Goal: Find specific page/section: Find specific page/section

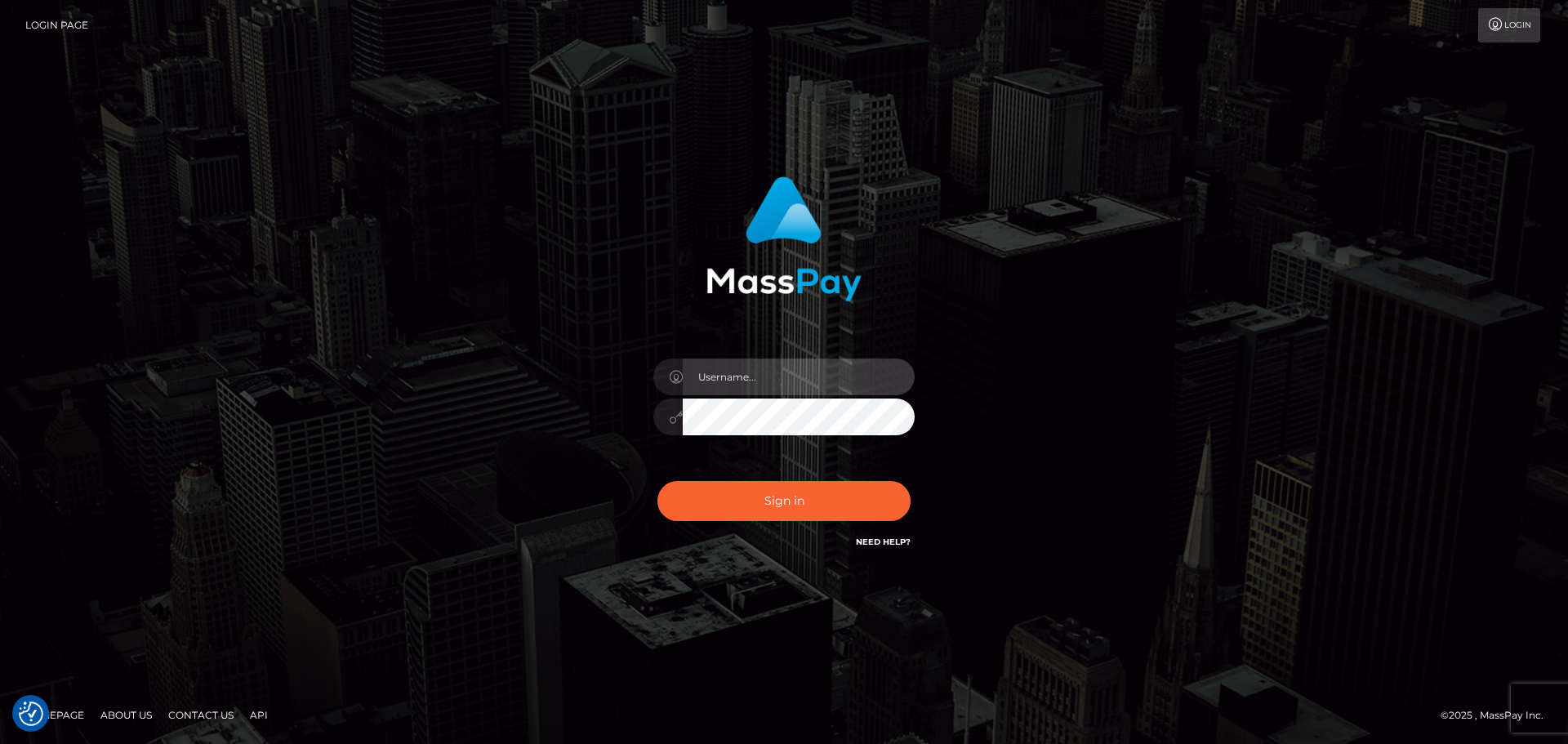
click at [784, 390] on input "text" at bounding box center [799, 376] width 232 height 37
click at [816, 378] on input "text" at bounding box center [799, 376] width 232 height 37
type input "Seleen"
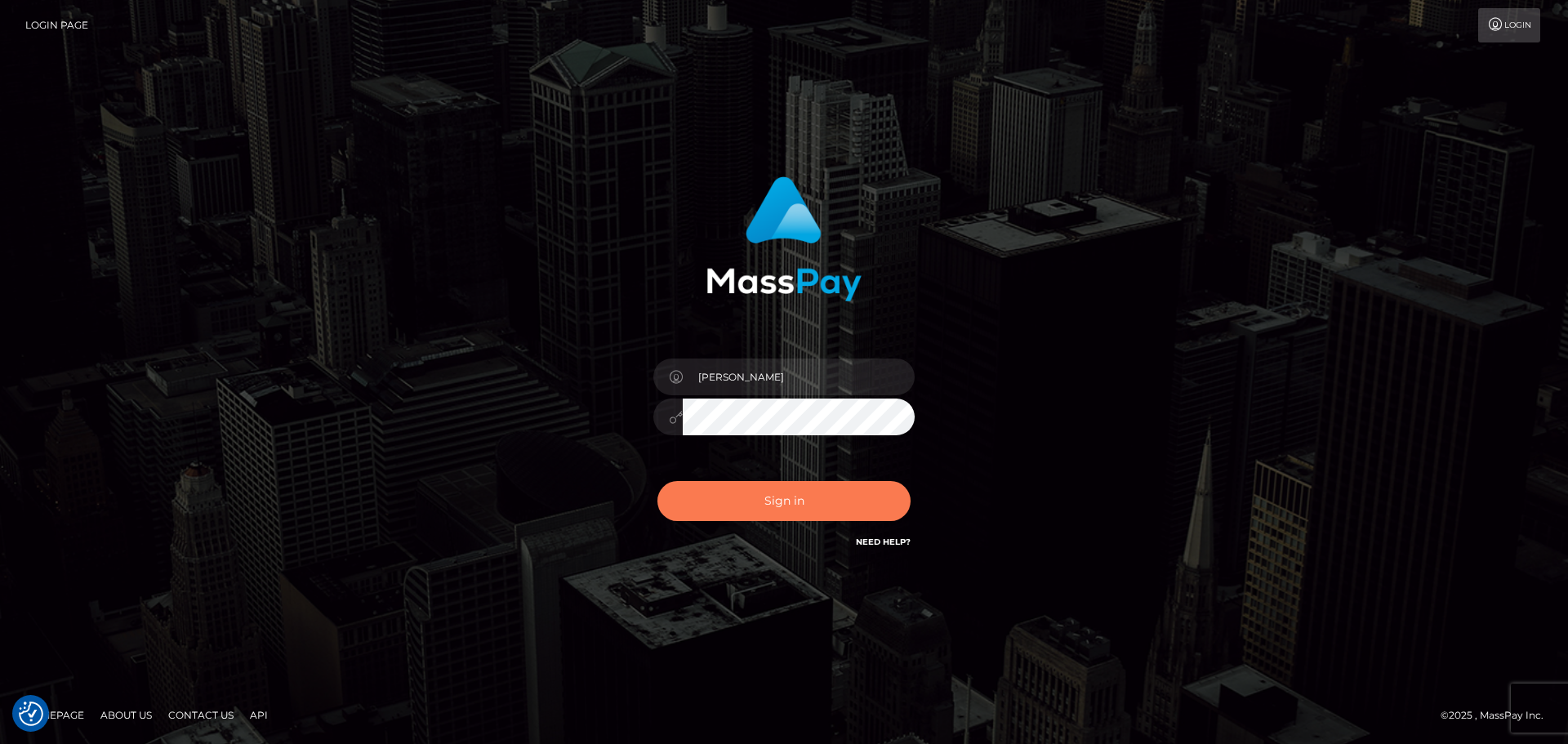
click at [850, 485] on button "Sign in" at bounding box center [784, 500] width 253 height 40
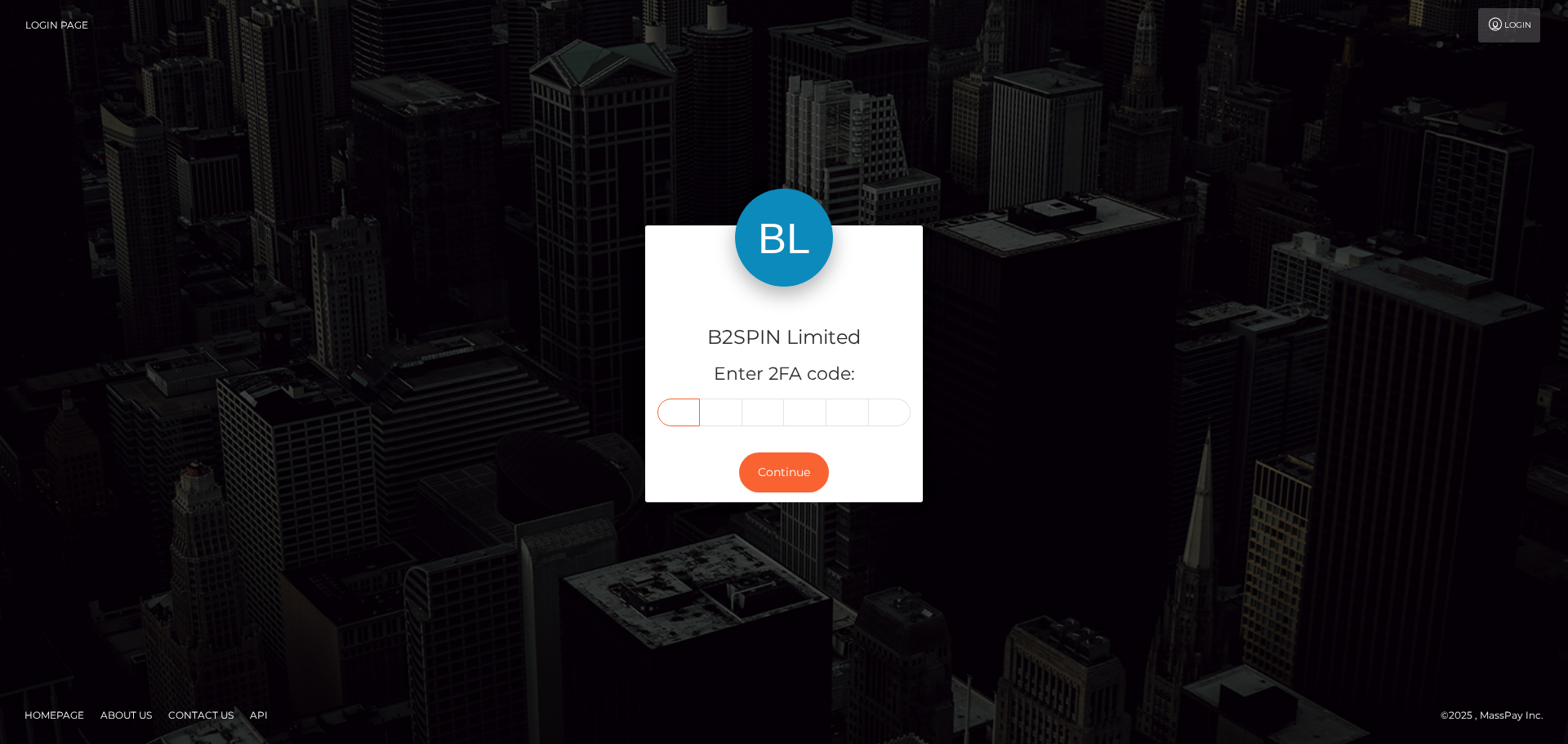
paste input "3"
type input "3"
type input "5"
type input "4"
type input "5"
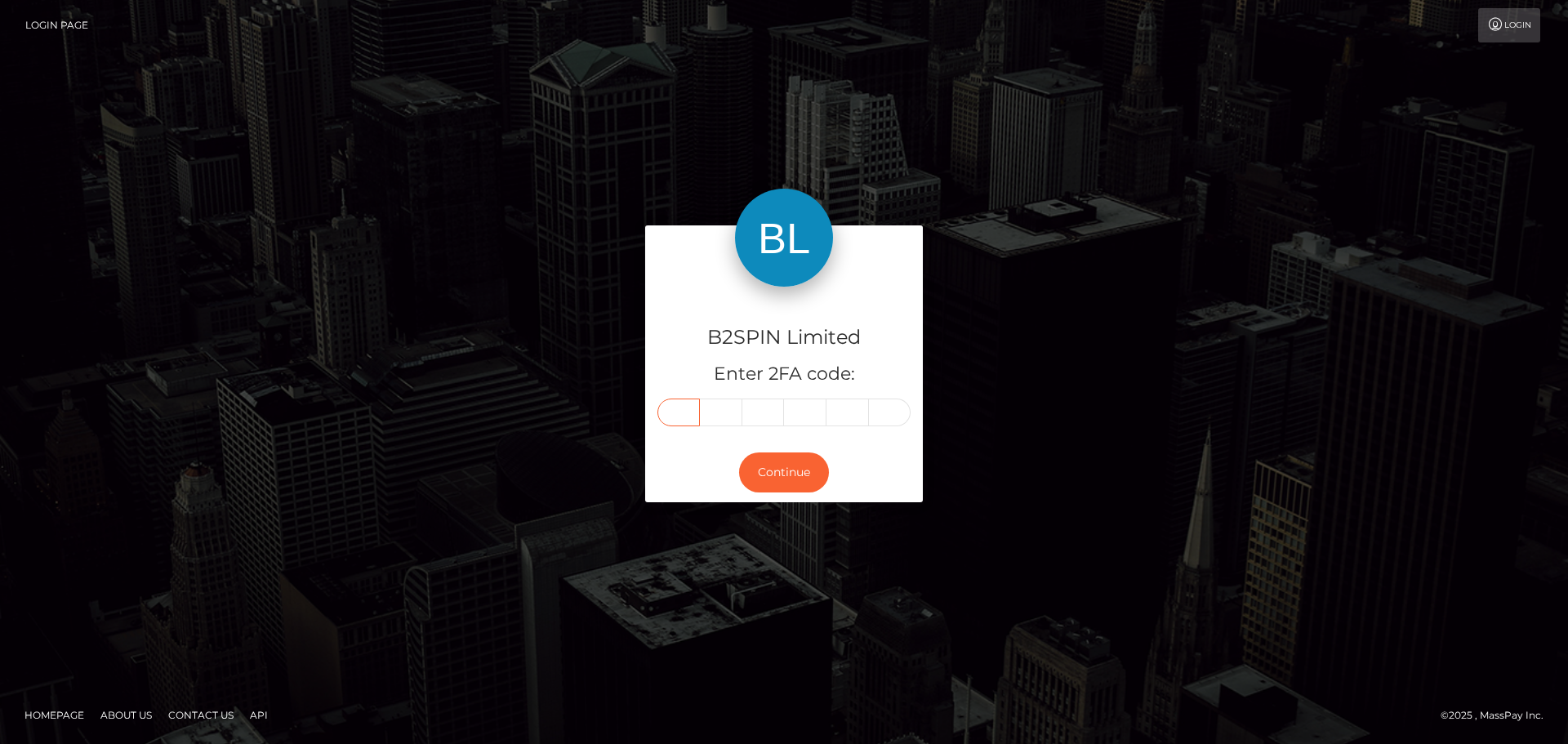
type input "1"
type input "8"
click at [796, 470] on button "Continue" at bounding box center [784, 471] width 90 height 40
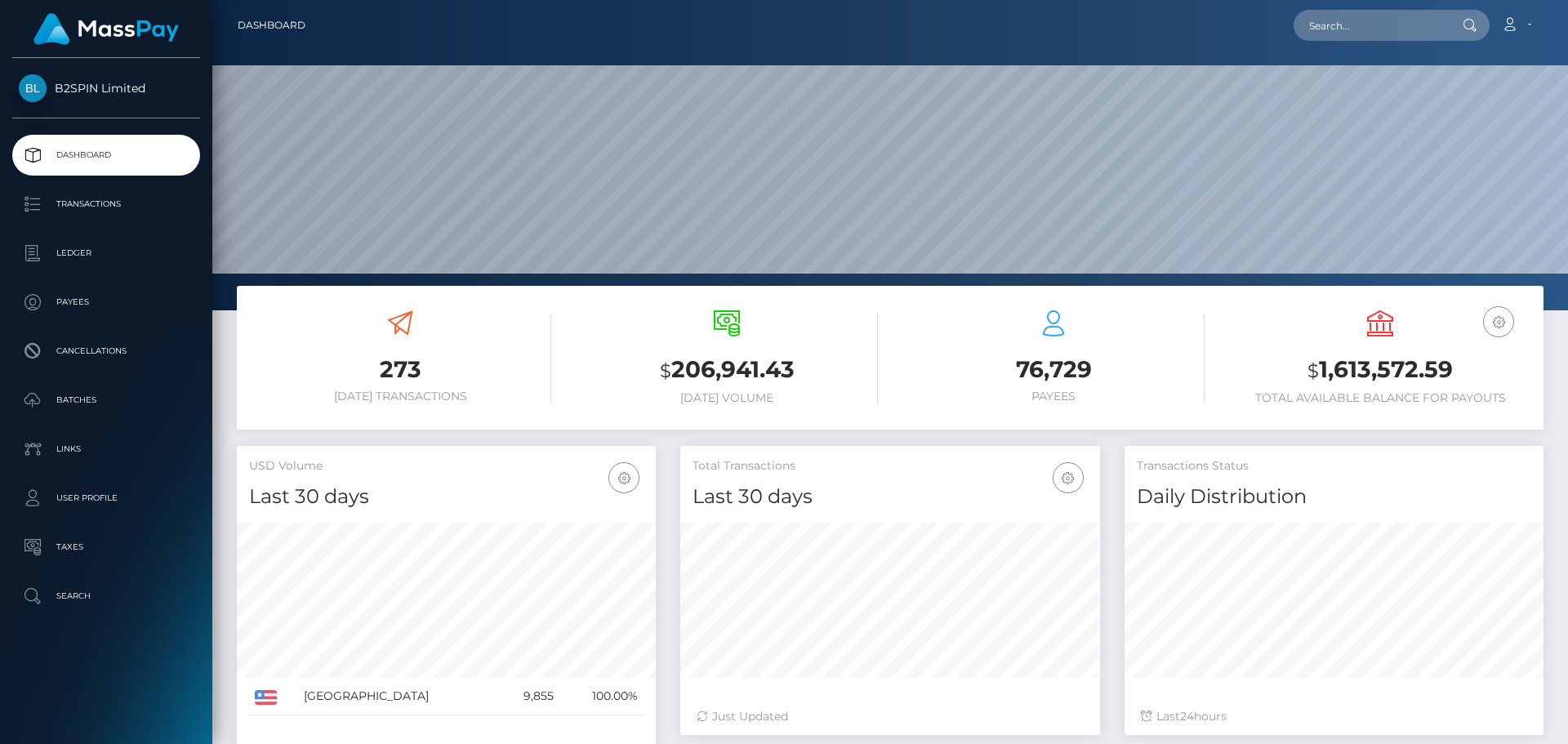
scroll to position [289, 420]
click at [1350, 26] on input "text" at bounding box center [1370, 25] width 153 height 31
paste input "3250673"
click at [1345, 28] on input "3250673" at bounding box center [1370, 25] width 153 height 31
paste input "66"
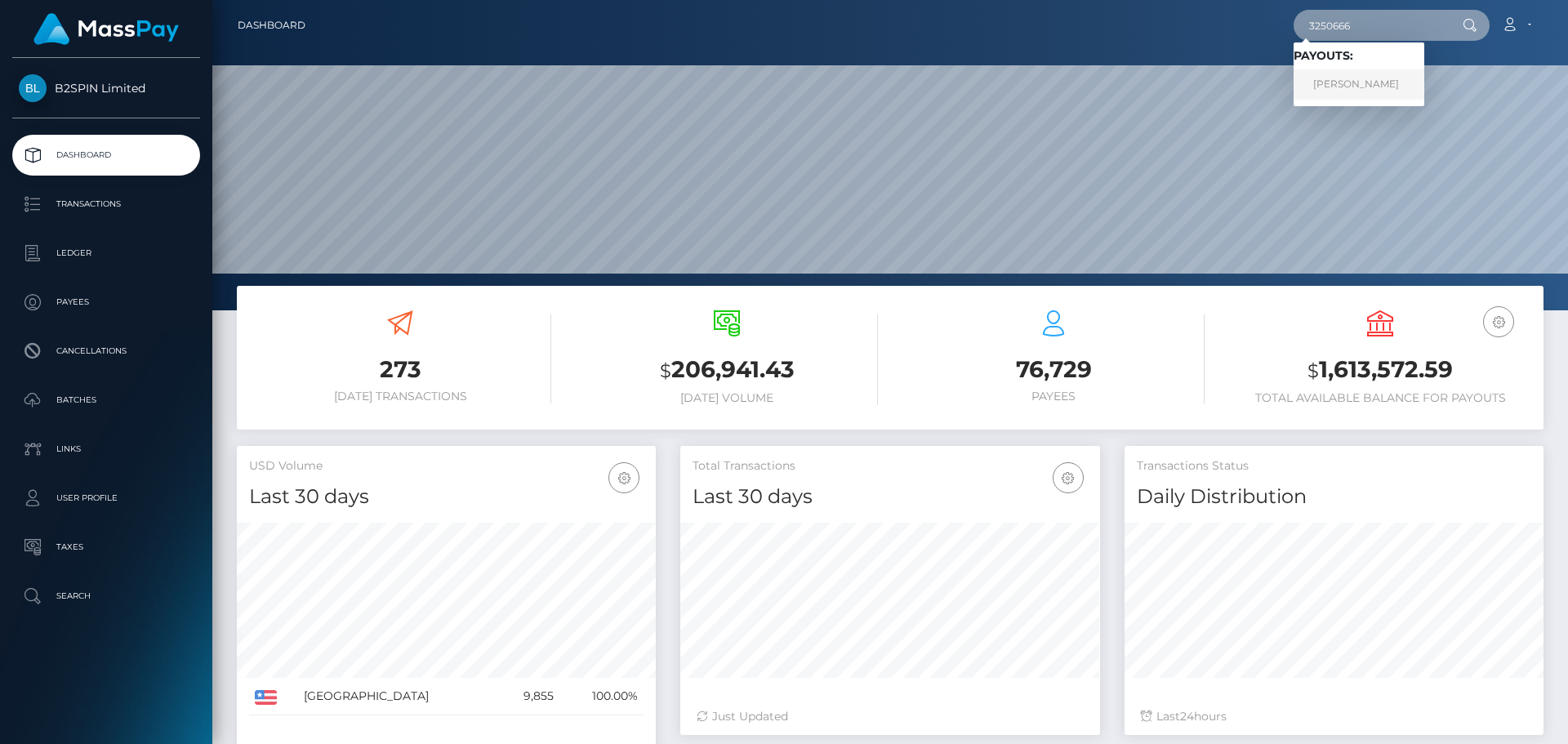
type input "3250666"
click at [1399, 84] on link "ANTHONY PAUL KINARD" at bounding box center [1359, 84] width 131 height 30
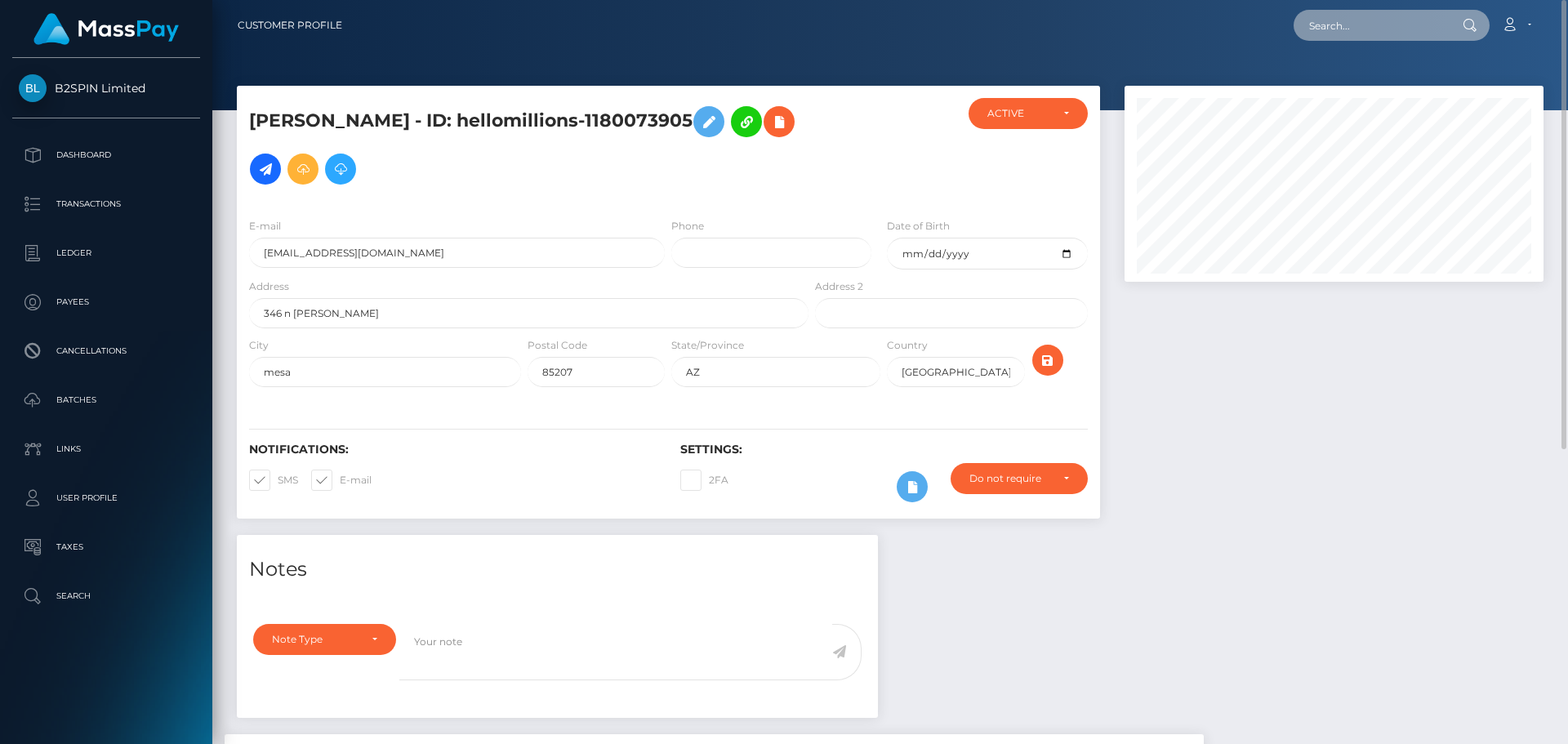
paste input "1834857626"
click at [1395, 19] on input "text" at bounding box center [1370, 25] width 153 height 31
type input "1834857626"
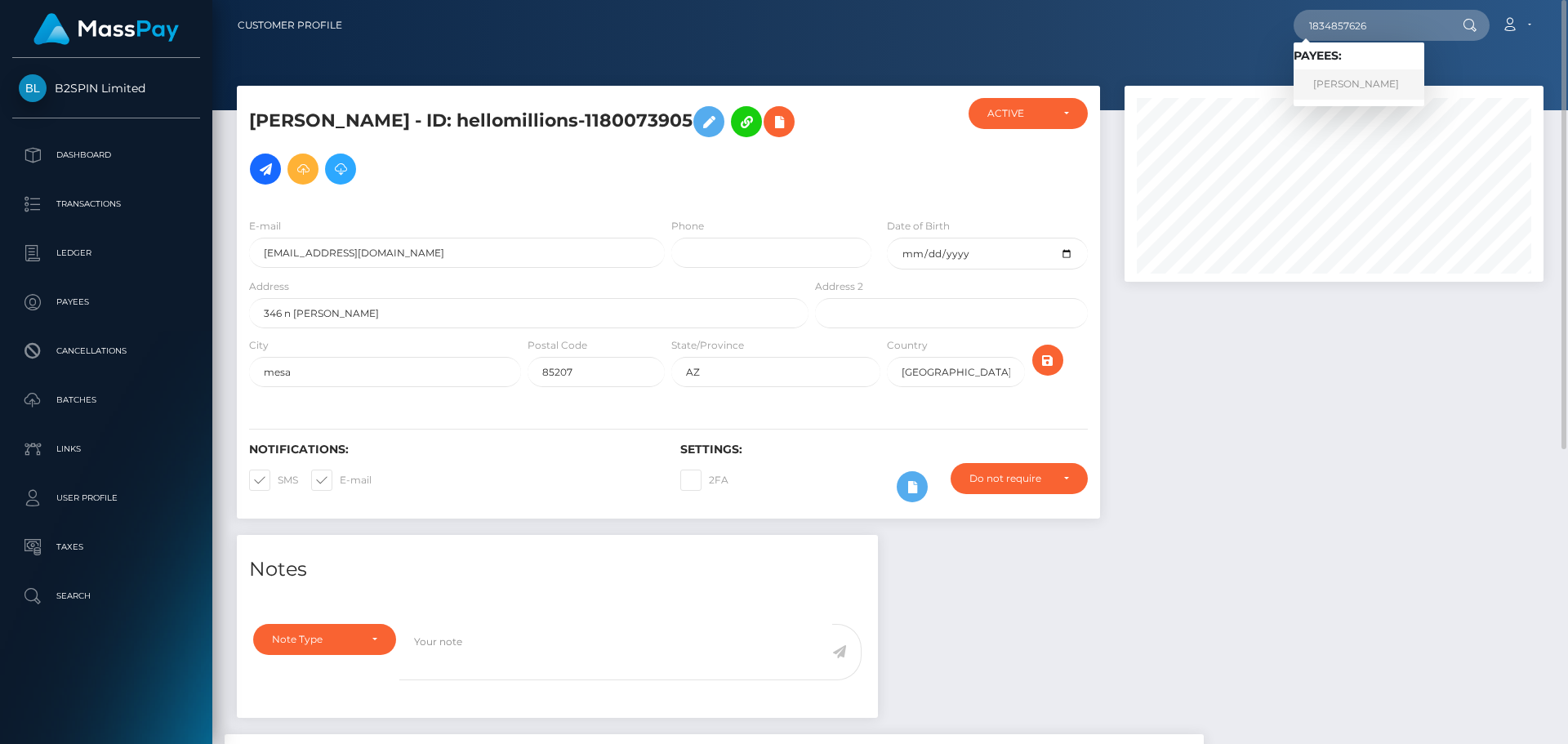
click at [1370, 84] on link "MATTHEW J TAYLOR" at bounding box center [1359, 84] width 131 height 30
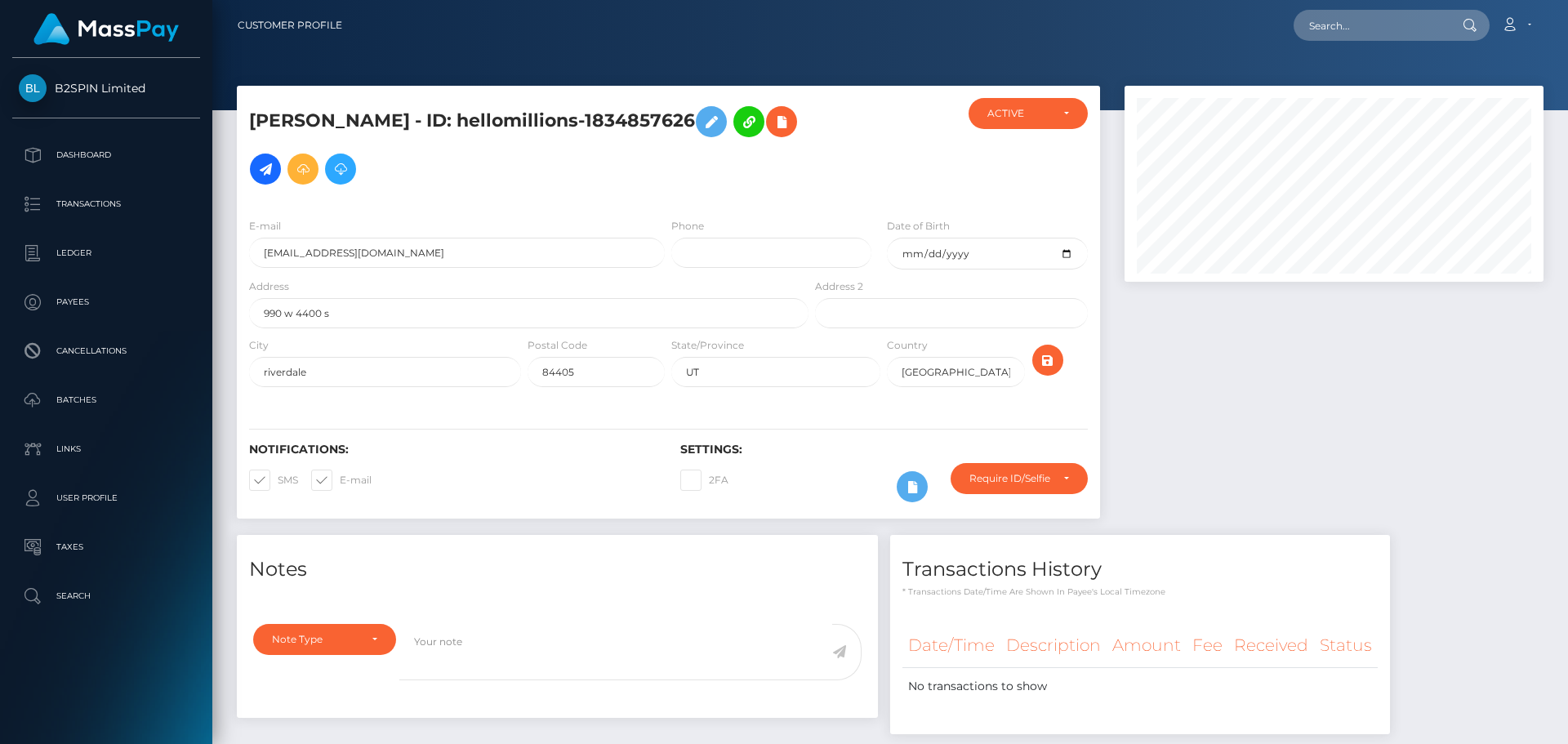
scroll to position [196, 420]
